Goal: Task Accomplishment & Management: Manage account settings

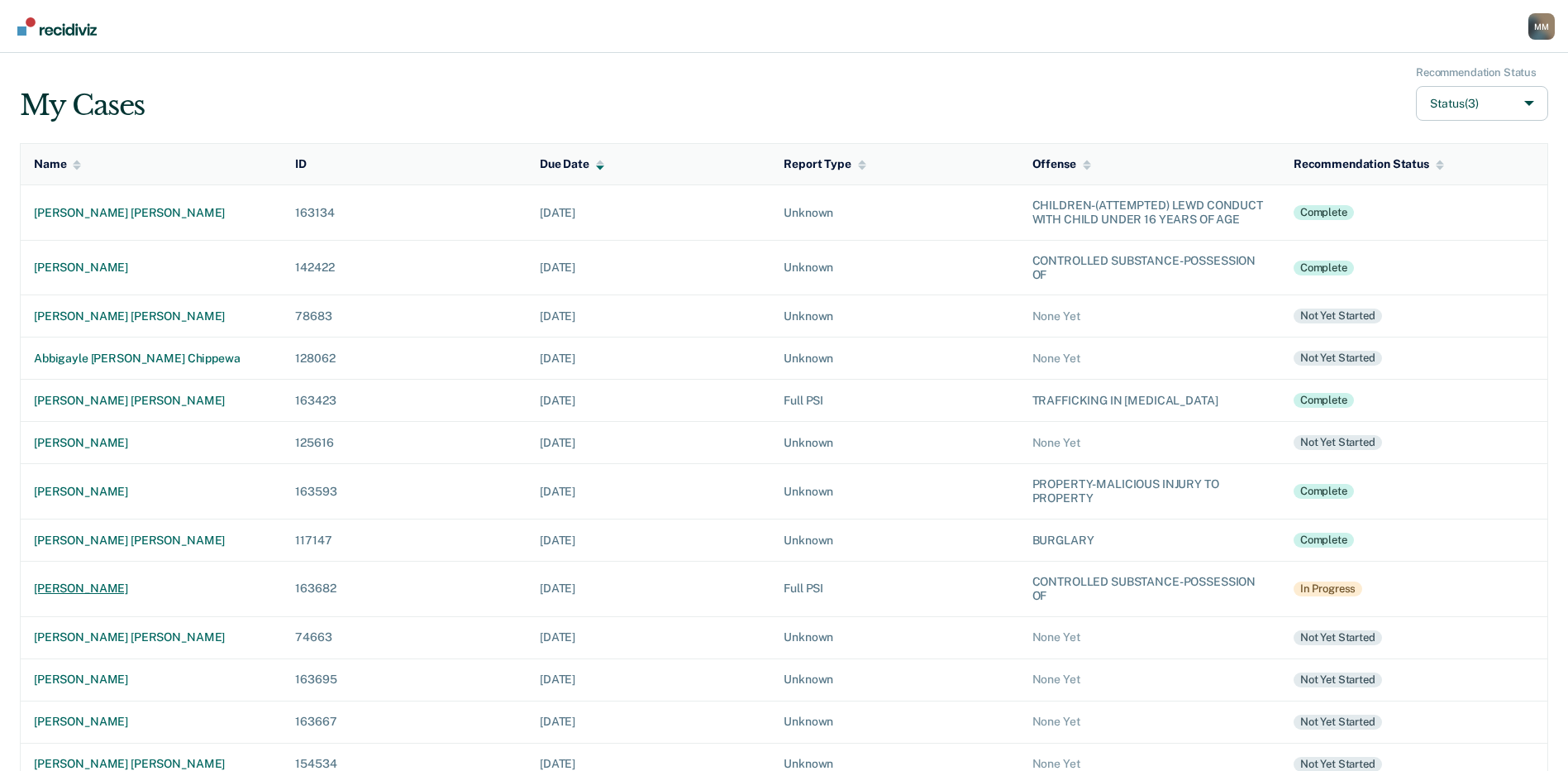
click at [128, 591] on div "[PERSON_NAME]" at bounding box center [151, 588] width 235 height 14
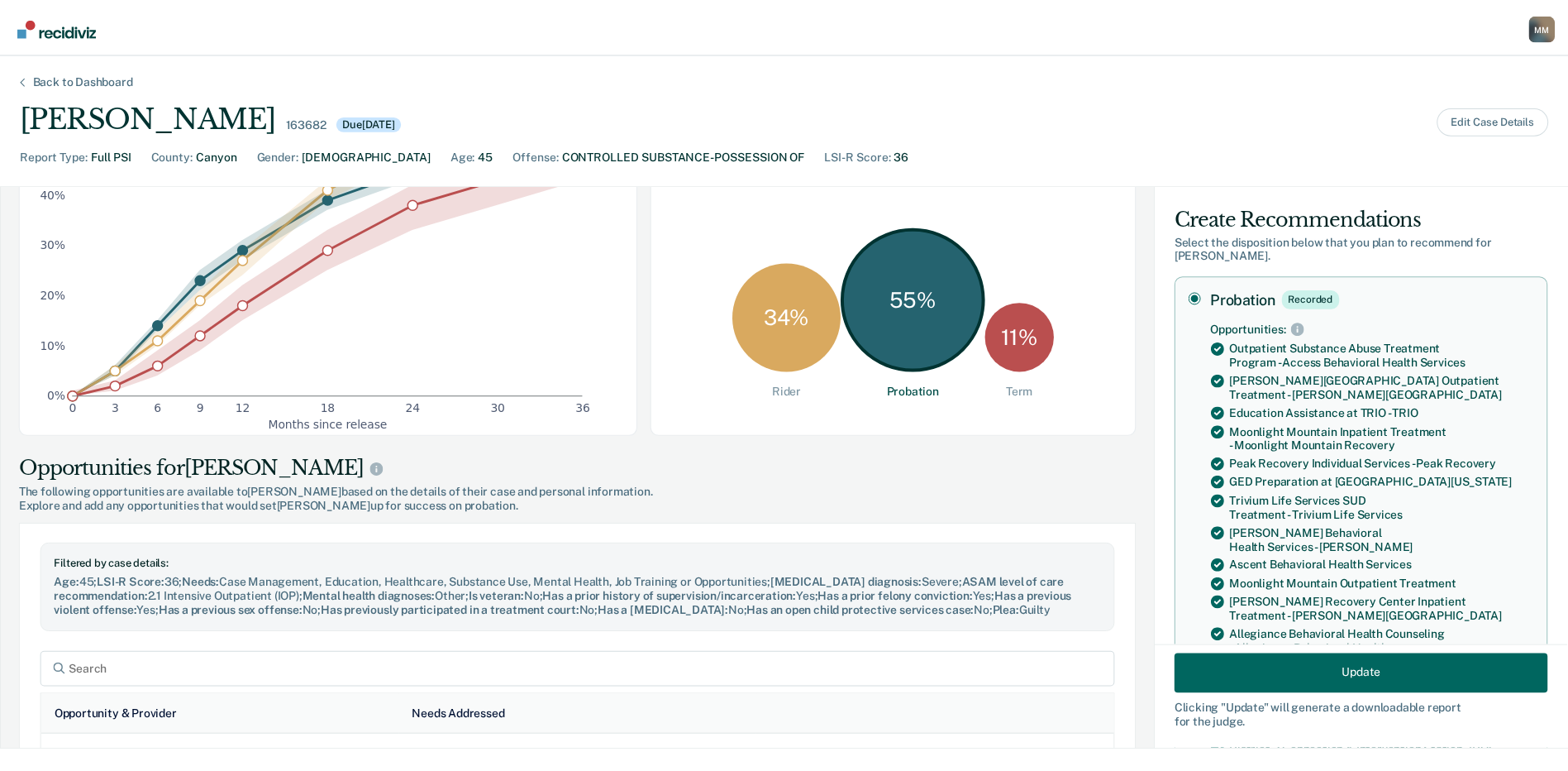
scroll to position [331, 0]
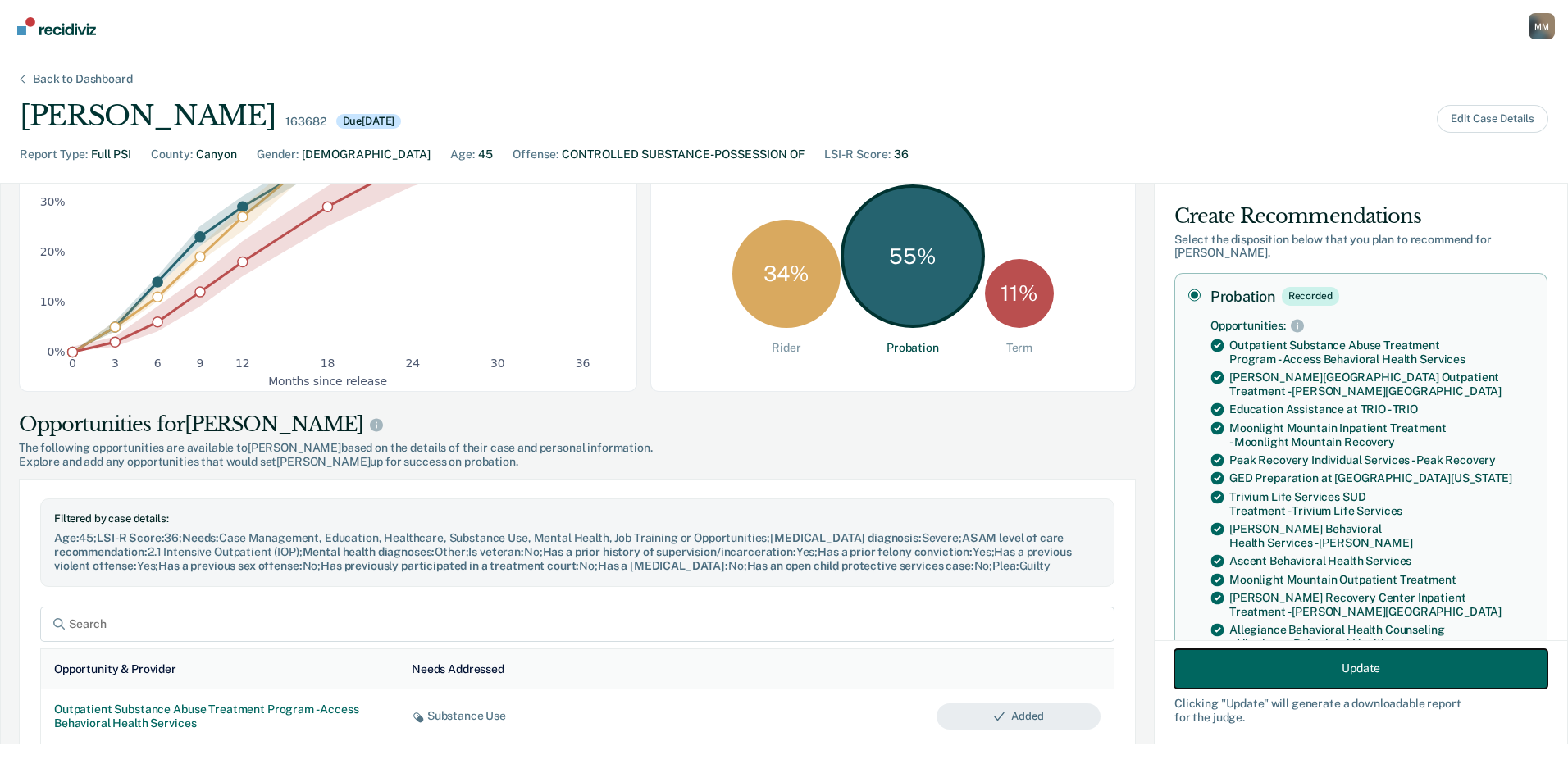
click at [1360, 671] on button "Update" at bounding box center [1361, 668] width 373 height 39
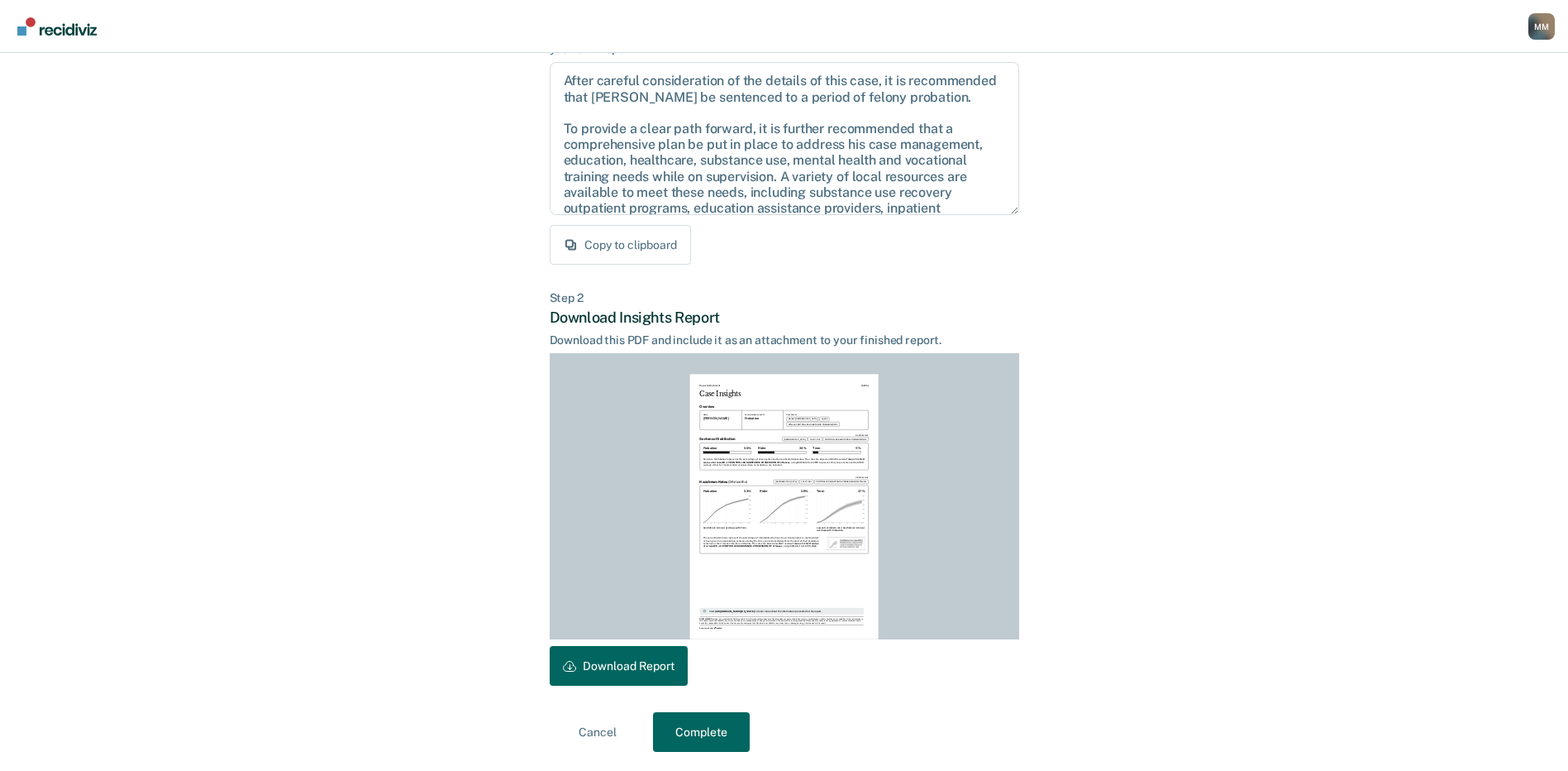
scroll to position [172, 0]
click at [640, 662] on button "Download Report" at bounding box center [618, 664] width 138 height 40
click at [731, 725] on button "Complete" at bounding box center [701, 731] width 96 height 40
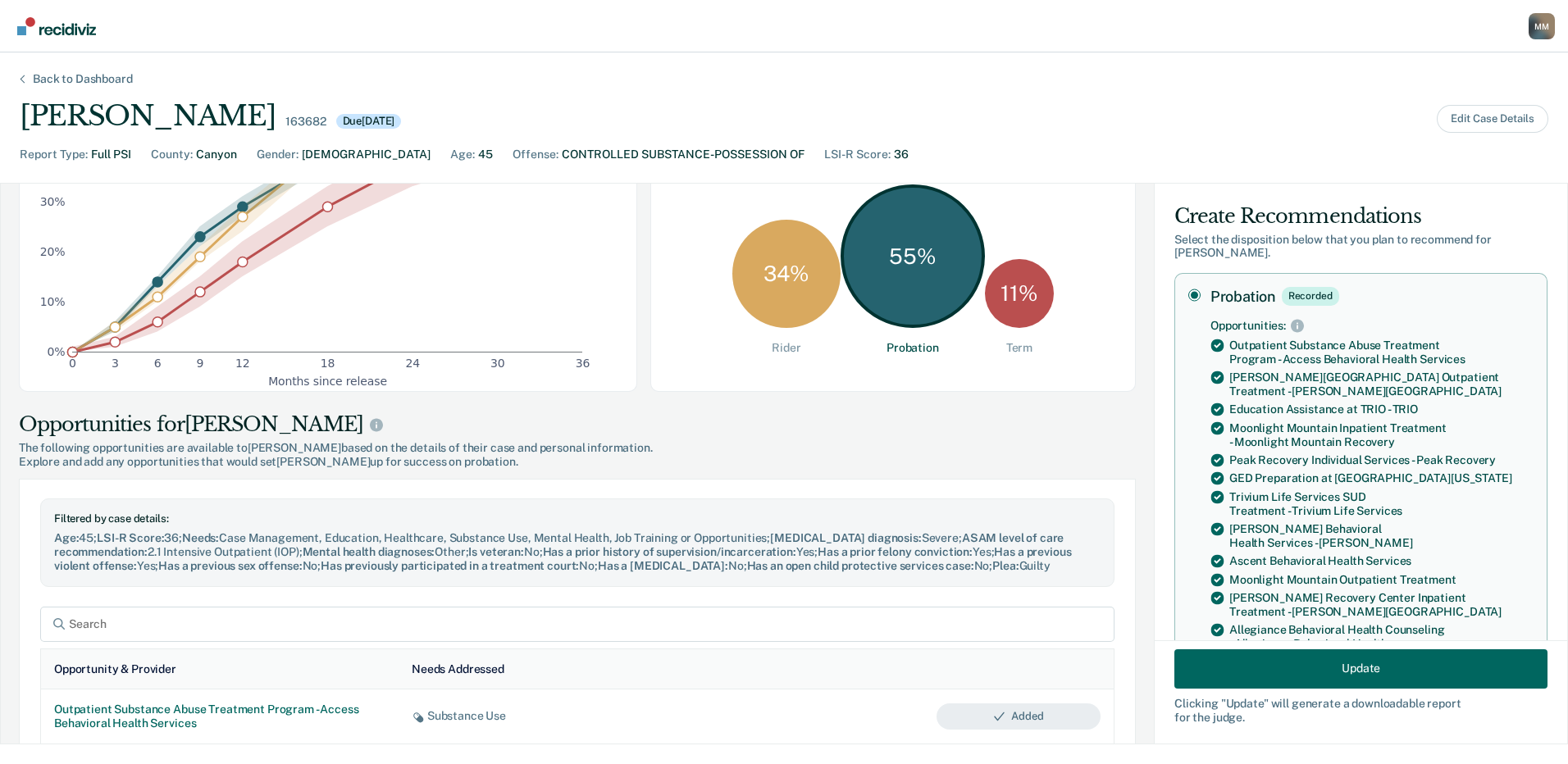
click at [57, 28] on img "Go to Recidiviz Home" at bounding box center [56, 26] width 78 height 18
